Goal: Find specific page/section: Find specific page/section

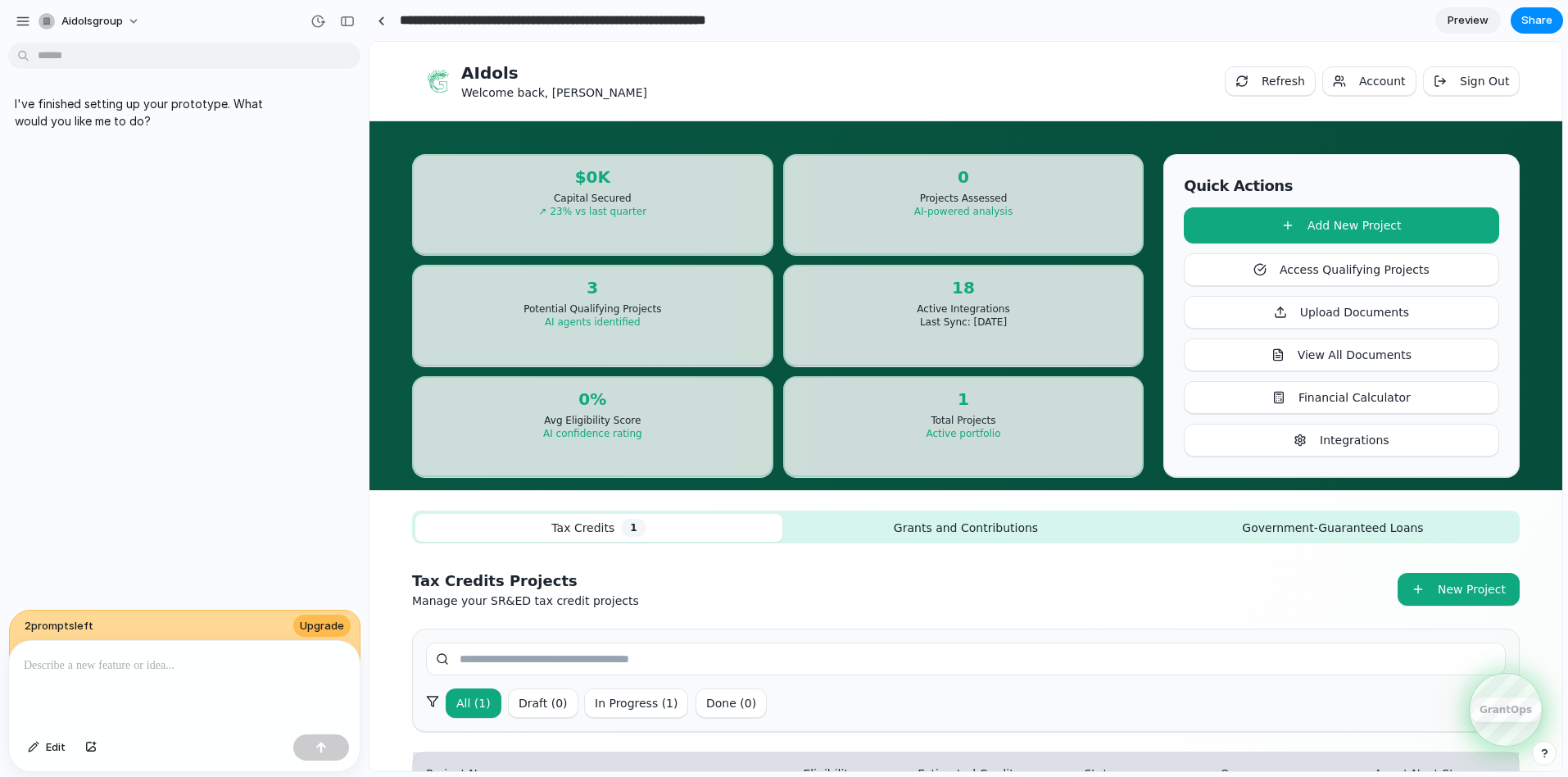
click at [515, 26] on input "**********" at bounding box center [600, 20] width 408 height 29
drag, startPoint x: 563, startPoint y: 22, endPoint x: 809, endPoint y: 32, distance: 246.2
click at [809, 32] on div "**********" at bounding box center [661, 20] width 585 height 29
type input "**********"
click at [1041, 511] on div "Tax Credits 1 Grants and Contributions Government-Guaranteed Loans" at bounding box center [965, 526] width 1108 height 32
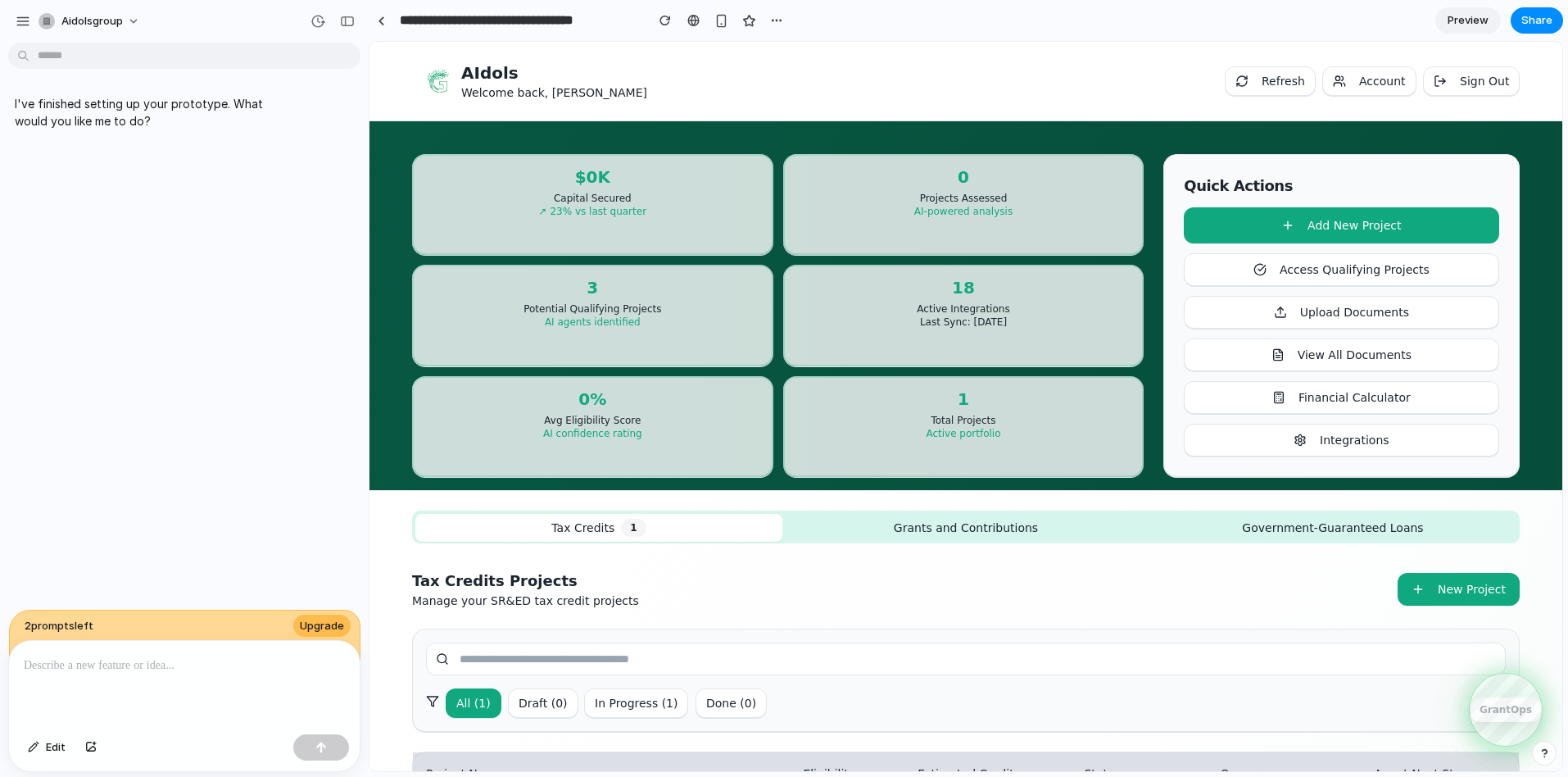
click at [651, 535] on button "Tax Credits 1" at bounding box center [598, 527] width 367 height 27
click at [874, 523] on button "Grants and Contributions" at bounding box center [965, 527] width 367 height 26
click at [19, 23] on div "button" at bounding box center [23, 22] width 15 height 15
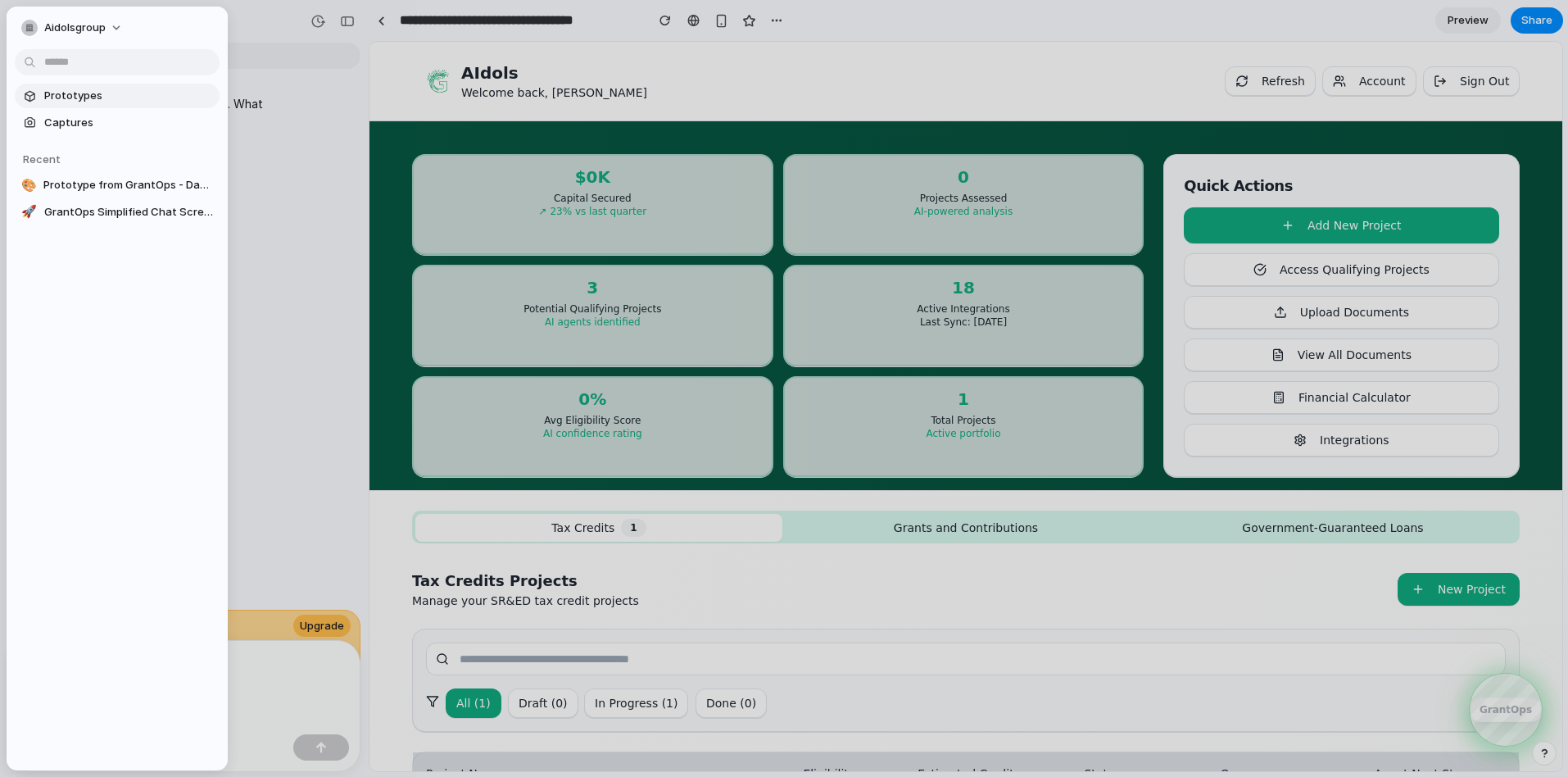
click at [77, 94] on span "Prototypes" at bounding box center [128, 96] width 169 height 17
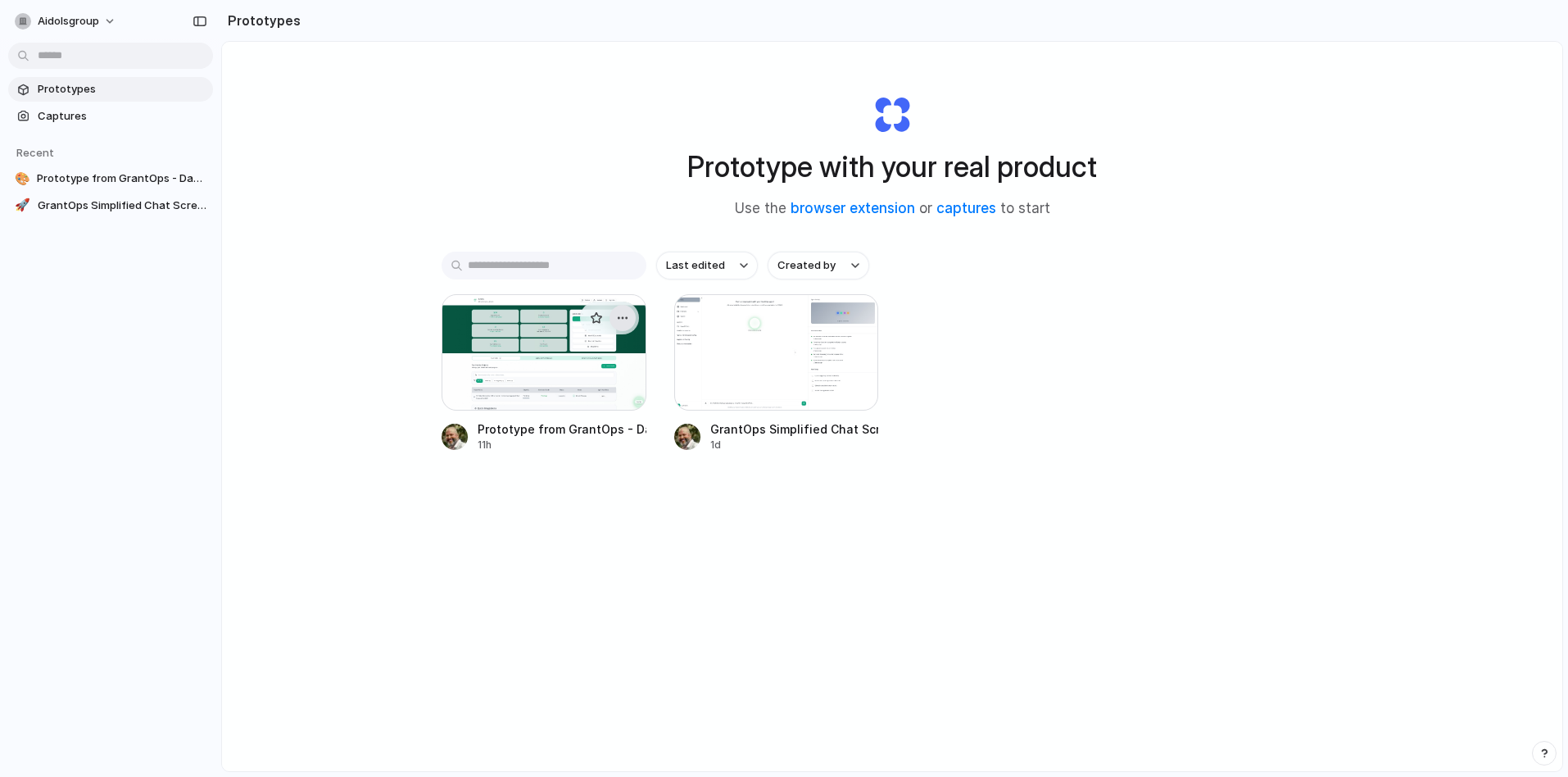
click at [623, 321] on div "button" at bounding box center [623, 318] width 13 height 13
click at [737, 265] on div "Open in new tab Rename Copy link Delete" at bounding box center [784, 388] width 1568 height 777
click at [740, 265] on div "button" at bounding box center [744, 266] width 8 height 7
click at [662, 516] on div "Last edited Last created Alphabetical" at bounding box center [784, 388] width 1568 height 777
click at [544, 366] on div at bounding box center [543, 352] width 205 height 117
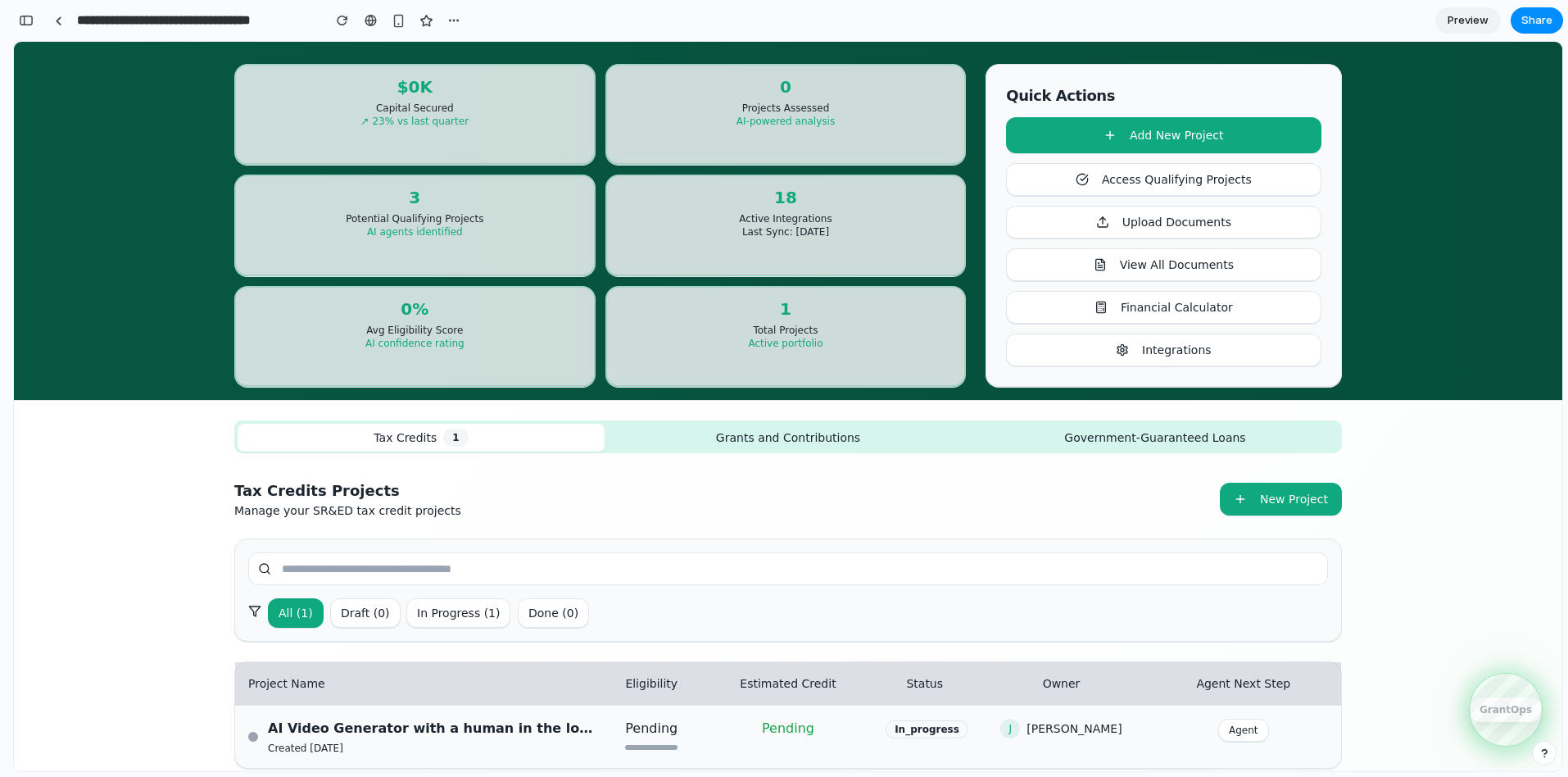
scroll to position [88, 0]
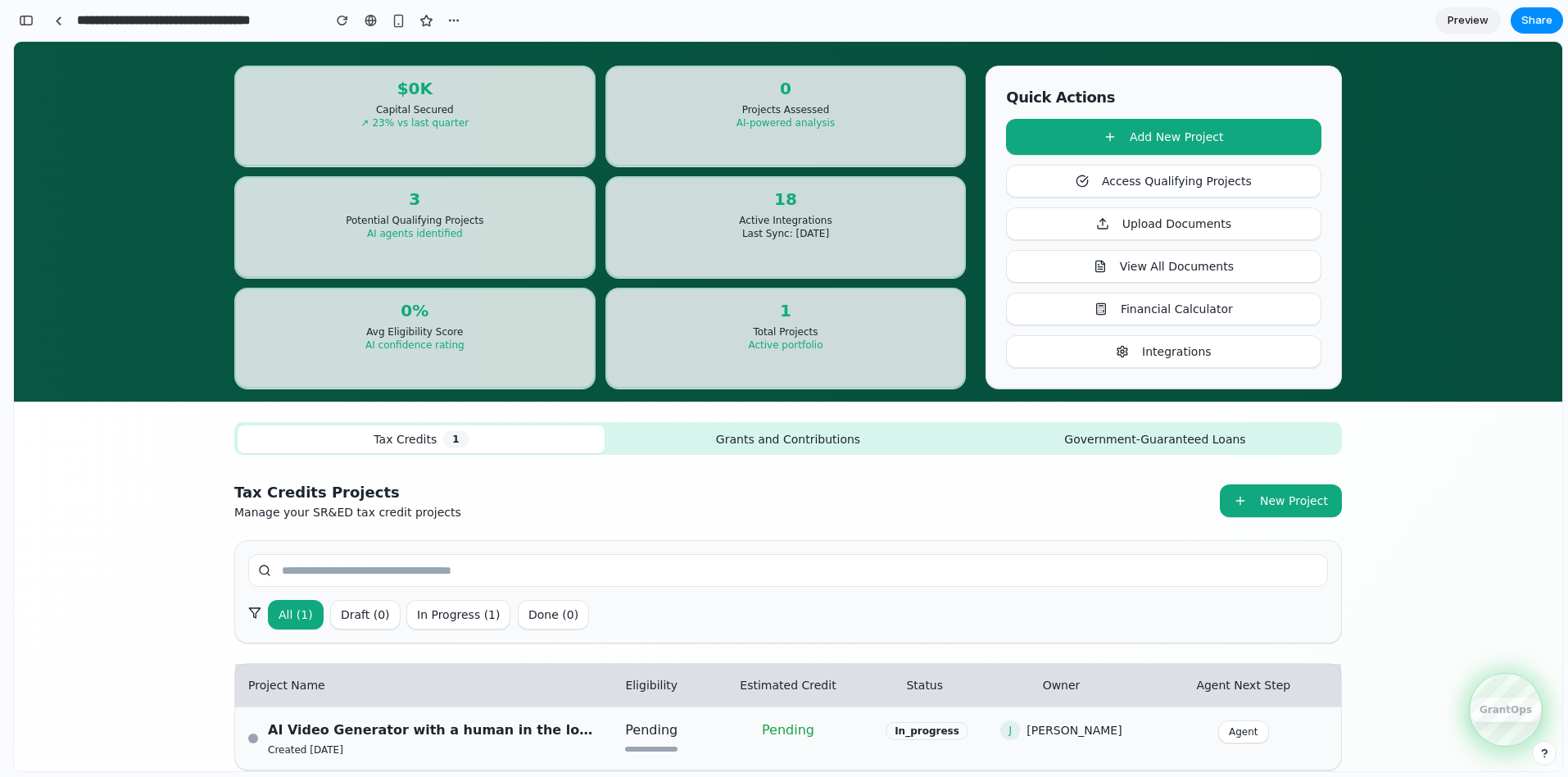
click at [704, 441] on button "Grants and Contributions" at bounding box center [787, 439] width 367 height 26
click at [1107, 436] on button "Government-Guaranteed Loans" at bounding box center [1154, 439] width 367 height 26
click at [504, 446] on button "Tax Credits 1" at bounding box center [420, 439] width 367 height 27
click at [729, 442] on button "Grants and Contributions" at bounding box center [787, 439] width 367 height 26
click at [1079, 443] on button "Government-Guaranteed Loans" at bounding box center [1154, 439] width 367 height 26
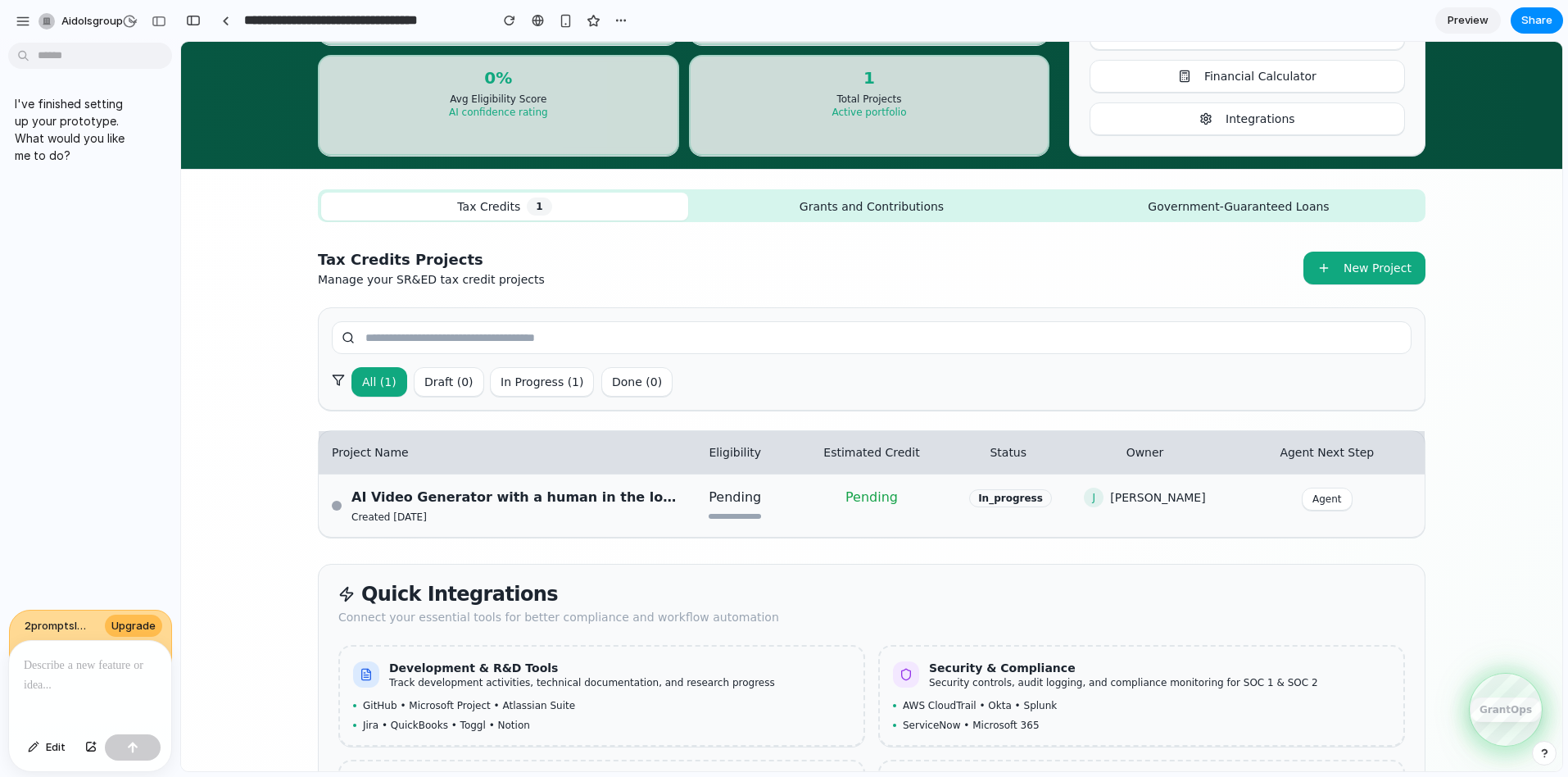
scroll to position [302, 0]
